Goal: Task Accomplishment & Management: Manage account settings

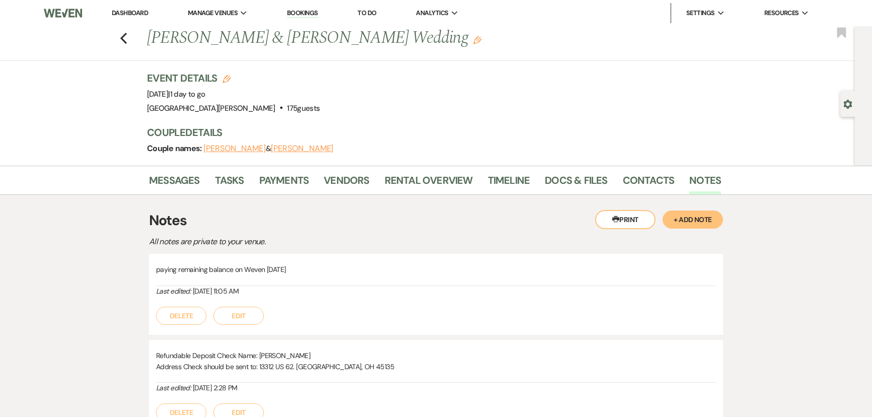
click at [0, 0] on li "[GEOGRAPHIC_DATA][PERSON_NAME]" at bounding box center [0, 0] width 0 height 0
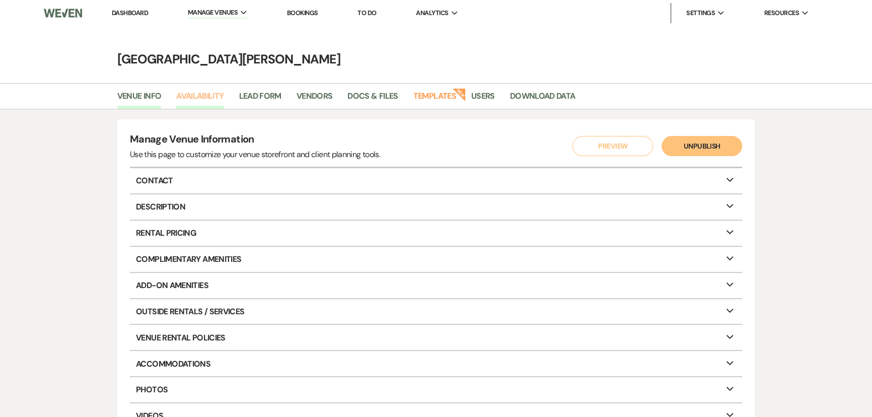
click at [198, 99] on link "Availability" at bounding box center [199, 99] width 47 height 19
select select "3"
select select "2026"
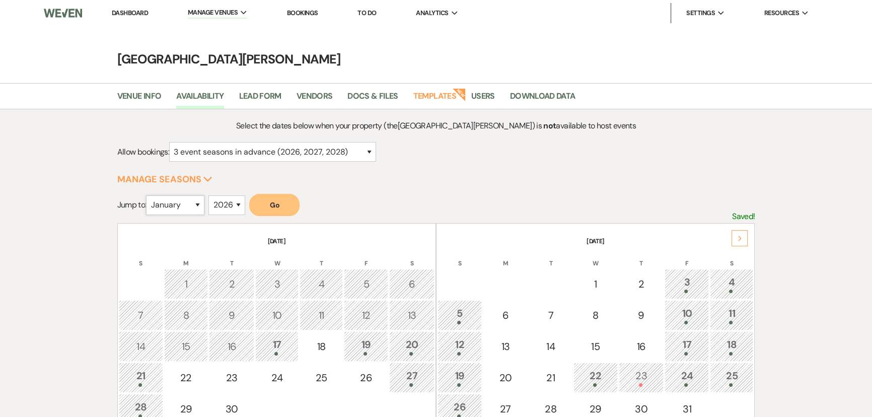
click at [176, 205] on select "January February March April May June July August September October November De…" at bounding box center [175, 205] width 58 height 20
select select "10"
click at [148, 195] on select "January February March April May June July August September October November De…" at bounding box center [175, 205] width 58 height 20
click at [236, 203] on select "2025 2026 2027 2028 2029" at bounding box center [226, 205] width 37 height 20
select select "2025"
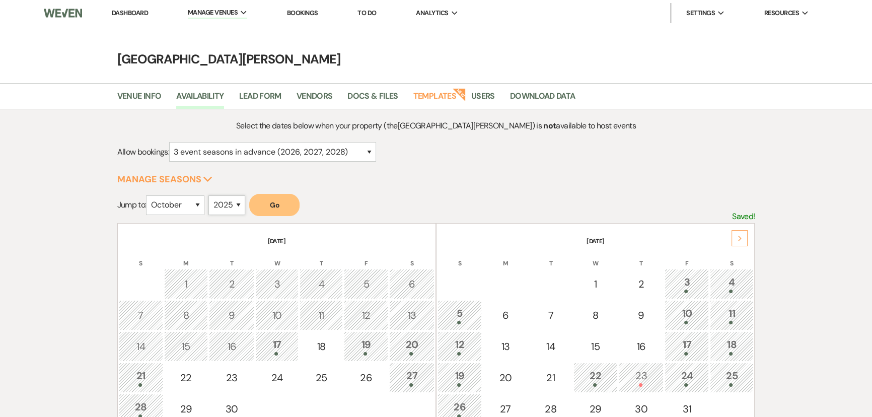
click at [211, 195] on select "2025 2026 2027 2028 2029" at bounding box center [226, 205] width 37 height 20
click at [287, 206] on button "Go" at bounding box center [274, 205] width 50 height 22
click at [473, 313] on div "5" at bounding box center [459, 314] width 33 height 19
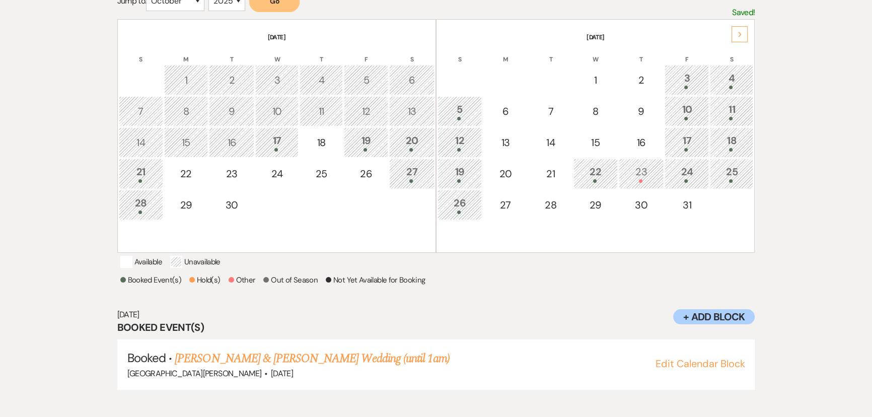
scroll to position [207, 0]
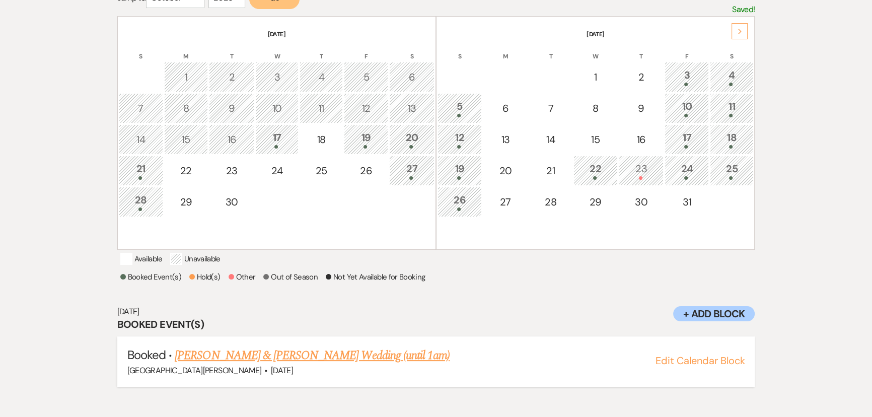
click at [333, 362] on link "[PERSON_NAME] & [PERSON_NAME] Wedding (until 1am)" at bounding box center [312, 355] width 275 height 18
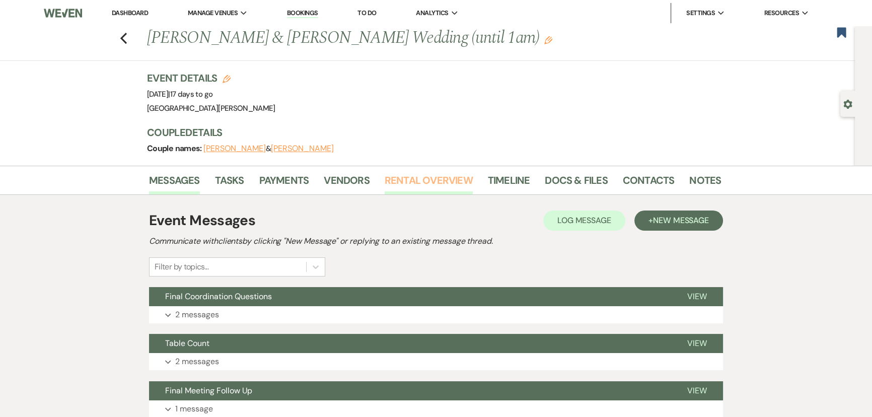
click at [430, 180] on link "Rental Overview" at bounding box center [428, 183] width 88 height 22
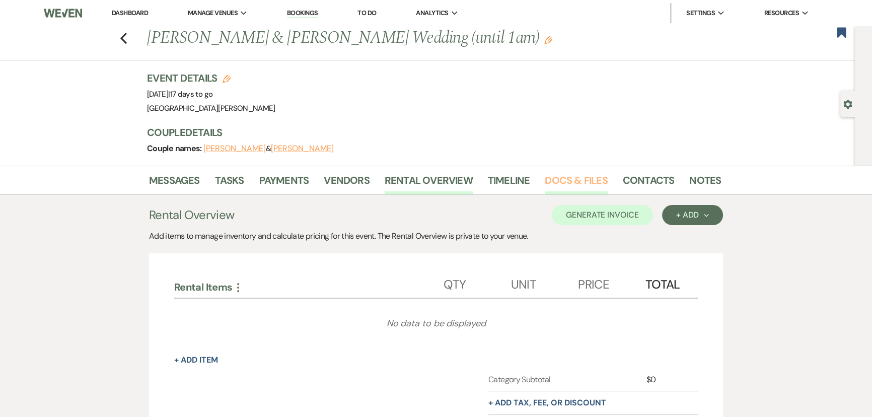
click at [579, 175] on link "Docs & Files" at bounding box center [576, 183] width 62 height 22
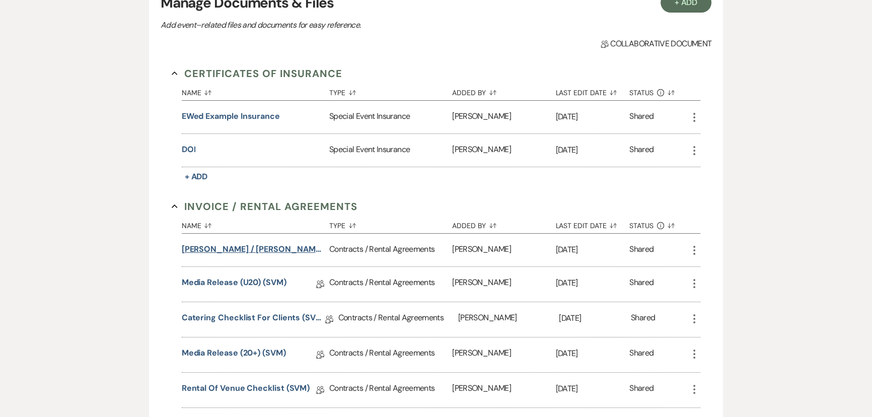
click at [252, 246] on button "Thoman / Barkhimer Wedding (1am end)" at bounding box center [253, 249] width 143 height 12
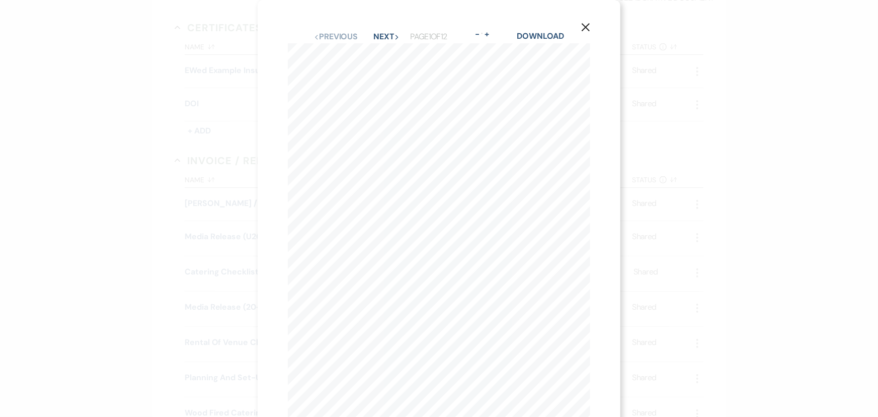
click at [587, 25] on icon "X" at bounding box center [585, 27] width 9 height 9
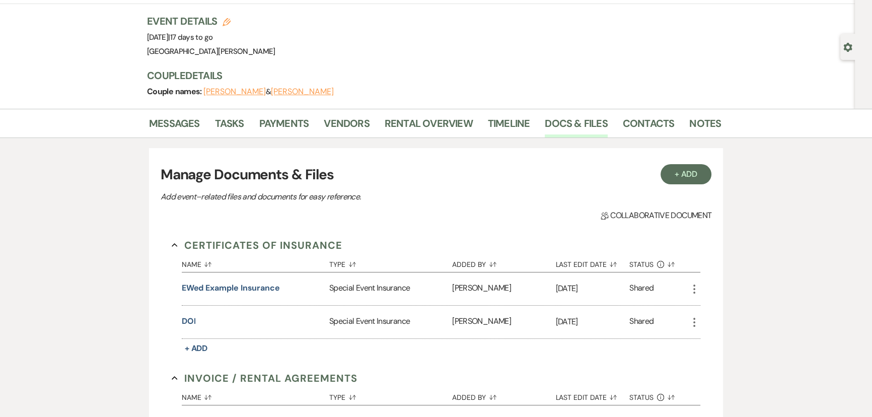
scroll to position [0, 0]
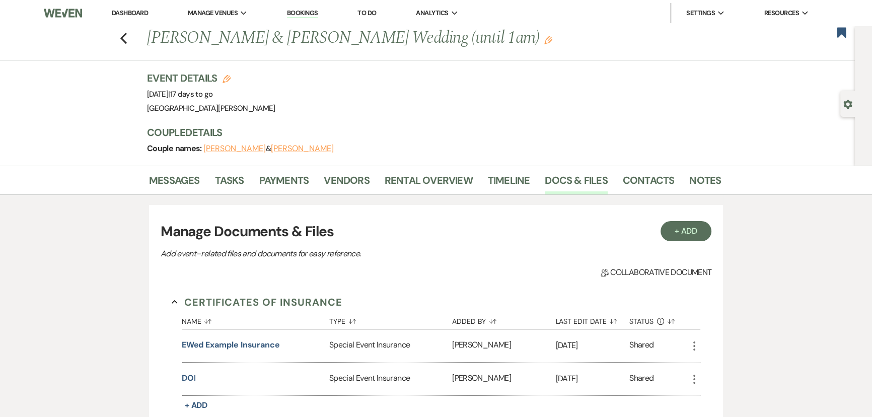
drag, startPoint x: 132, startPoint y: 12, endPoint x: 158, endPoint y: 24, distance: 28.6
click at [132, 12] on link "Dashboard" at bounding box center [130, 13] width 36 height 9
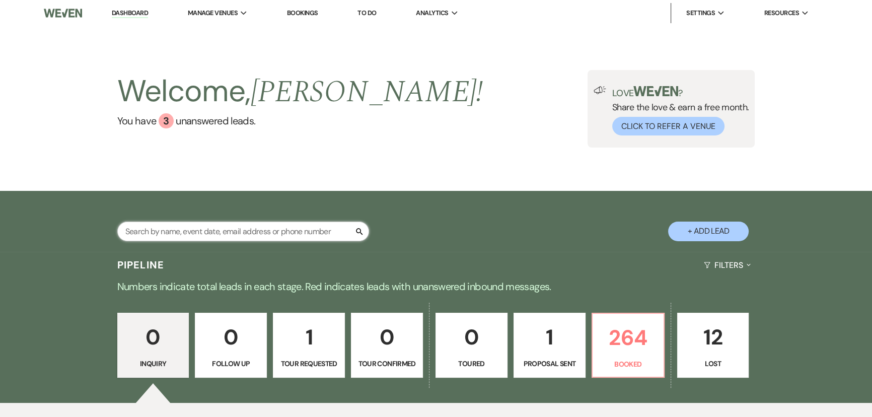
click at [317, 230] on input "text" at bounding box center [243, 231] width 252 height 20
type input "weber"
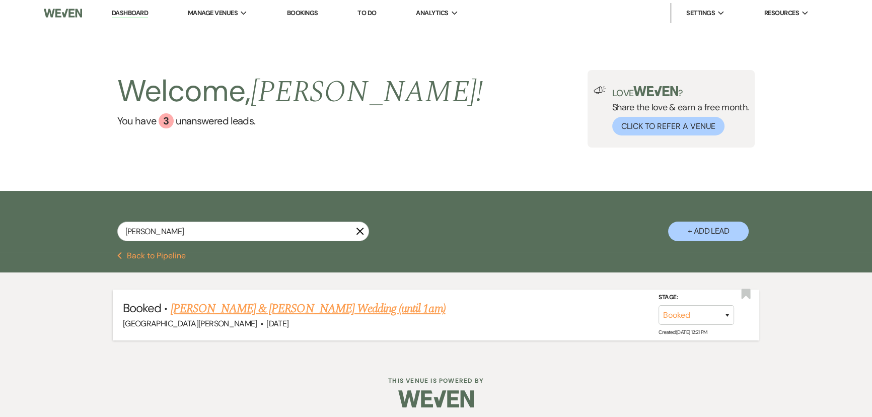
click at [294, 307] on link "Meredith Weber & Benjamin Reichard's Wedding (until 1am)" at bounding box center [308, 308] width 275 height 18
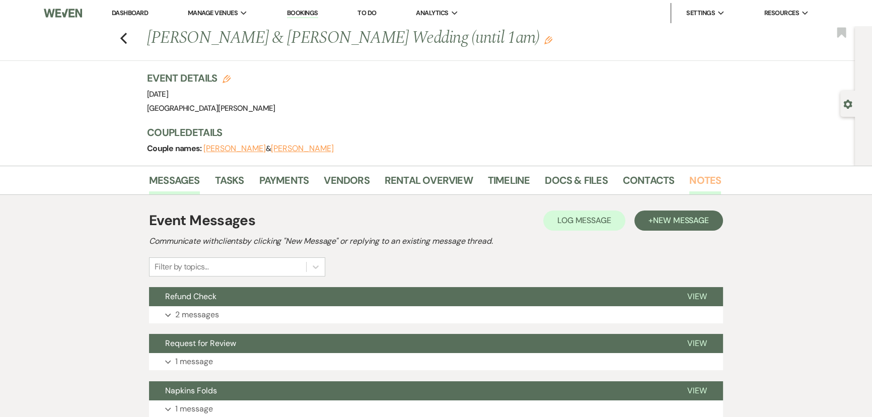
click at [696, 182] on link "Notes" at bounding box center [705, 183] width 32 height 22
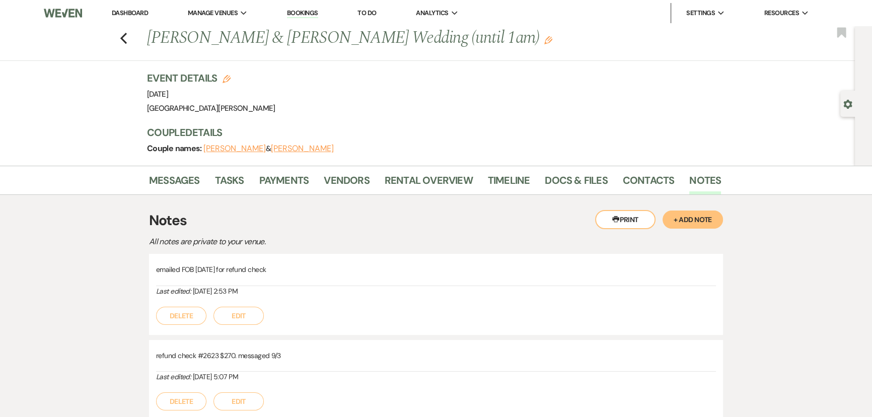
click at [125, 16] on link "Dashboard" at bounding box center [130, 13] width 36 height 9
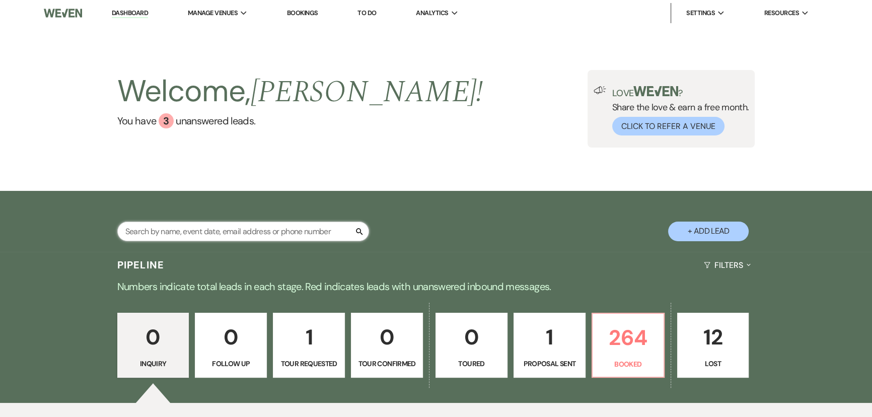
click at [246, 225] on input "text" at bounding box center [243, 231] width 252 height 20
type input "weber"
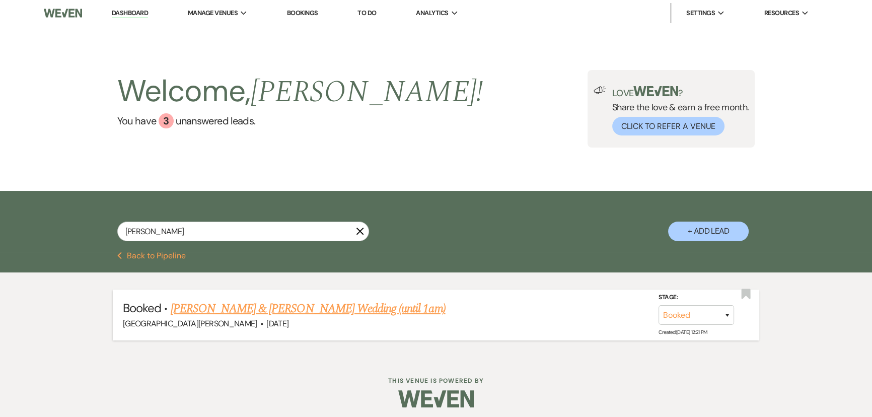
click at [275, 307] on link "Meredith Weber & Benjamin Reichard's Wedding (until 1am)" at bounding box center [308, 308] width 275 height 18
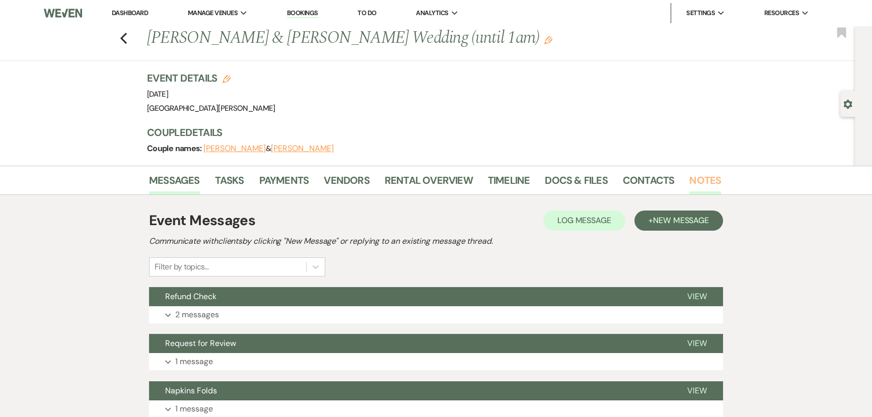
click at [705, 180] on link "Notes" at bounding box center [705, 183] width 32 height 22
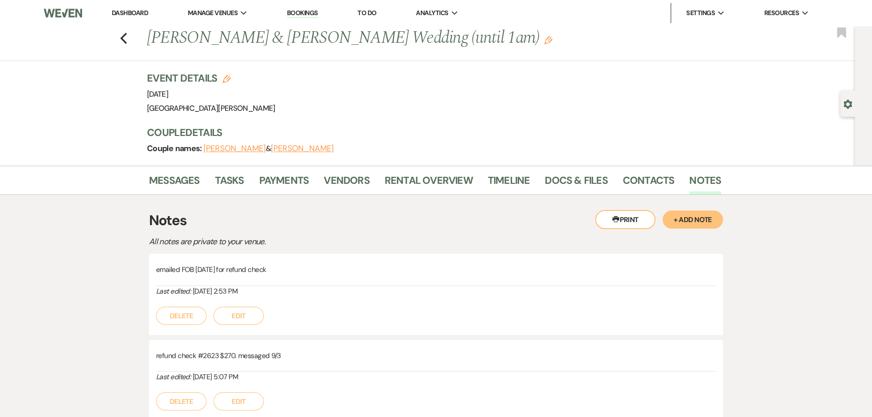
click at [691, 218] on button "+ Add Note" at bounding box center [692, 219] width 60 height 18
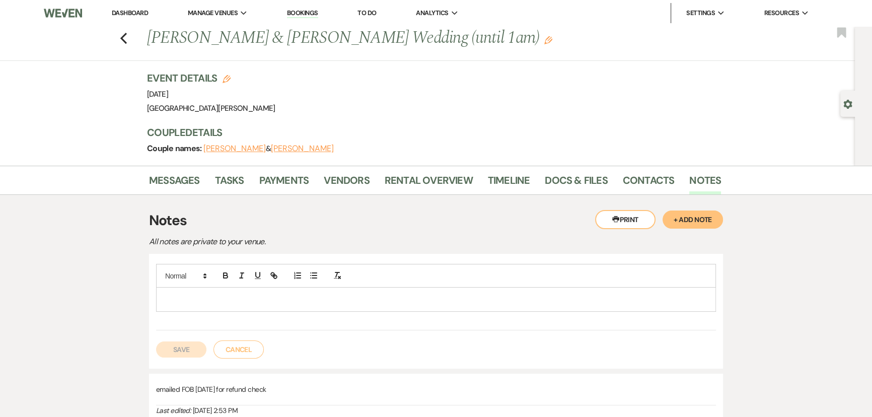
click at [346, 291] on div at bounding box center [436, 298] width 559 height 23
click at [192, 352] on button "Save" at bounding box center [181, 349] width 50 height 16
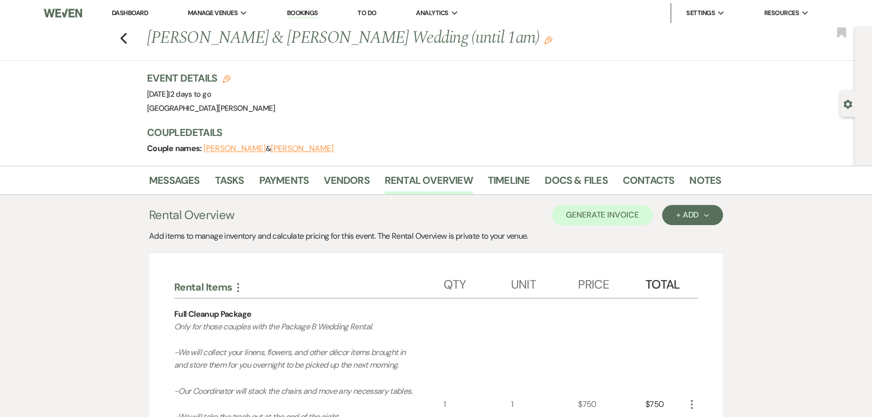
drag, startPoint x: 131, startPoint y: 13, endPoint x: 147, endPoint y: 23, distance: 18.3
click at [131, 13] on link "Dashboard" at bounding box center [130, 13] width 36 height 9
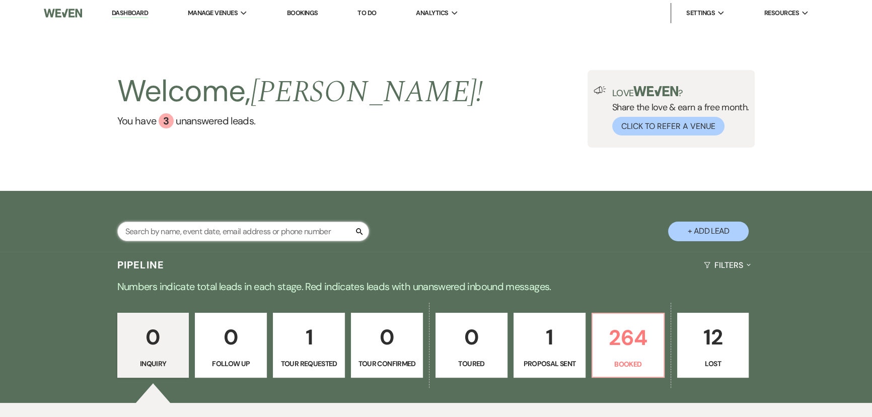
click at [289, 228] on input "text" at bounding box center [243, 231] width 252 height 20
type input "maisel"
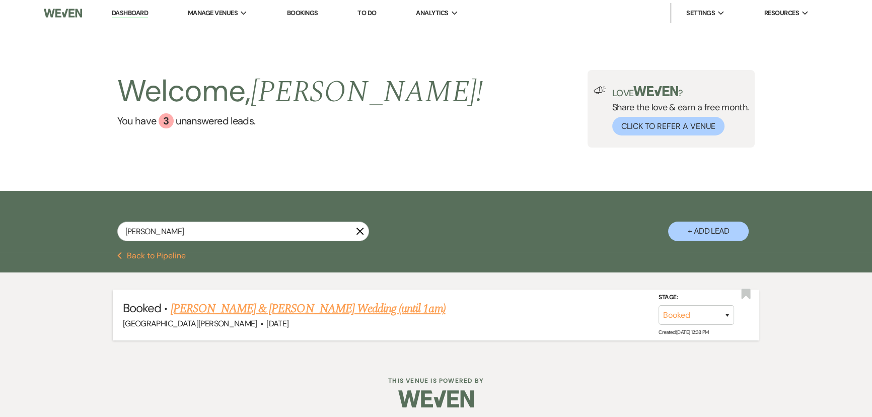
click at [266, 312] on link "Yuri Maisel & Nathan Fester's Wedding (until 1am)" at bounding box center [308, 308] width 275 height 18
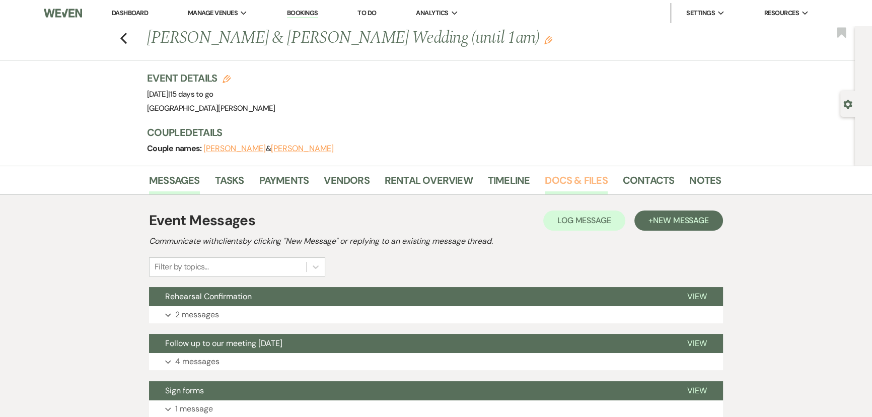
click at [573, 177] on link "Docs & Files" at bounding box center [576, 183] width 62 height 22
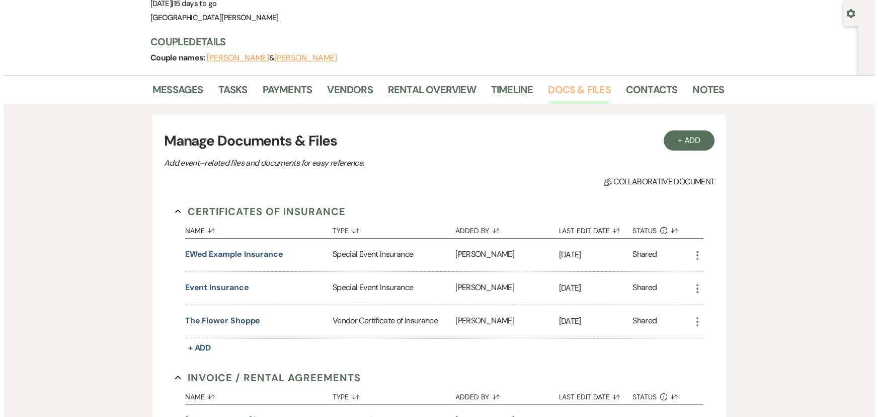
scroll to position [183, 0]
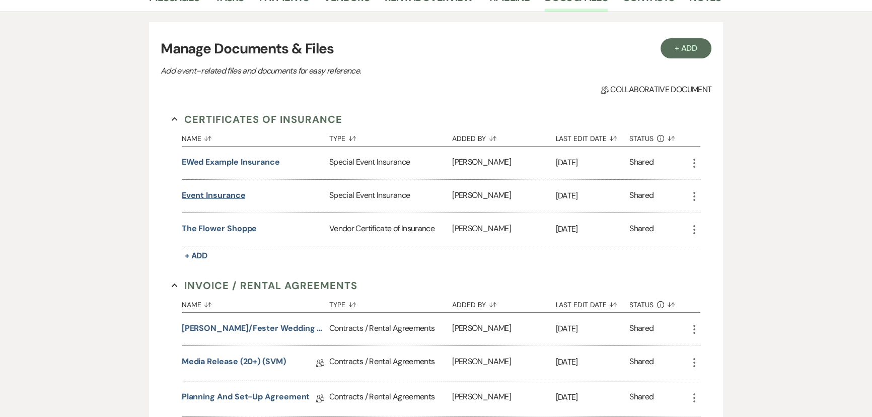
click at [202, 192] on button "Event Insurance" at bounding box center [214, 195] width 64 height 12
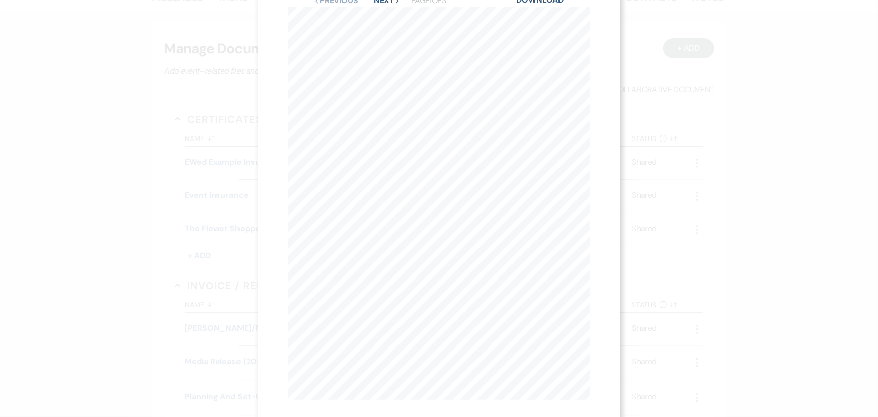
scroll to position [0, 0]
click at [536, 34] on link "Download" at bounding box center [540, 36] width 47 height 11
